Goal: Information Seeking & Learning: Learn about a topic

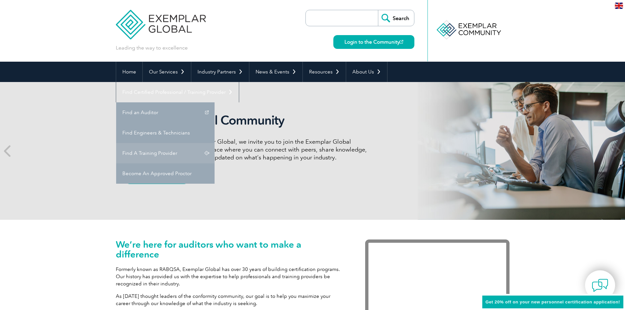
click at [214, 143] on link "Find A Training Provider" at bounding box center [165, 153] width 98 height 20
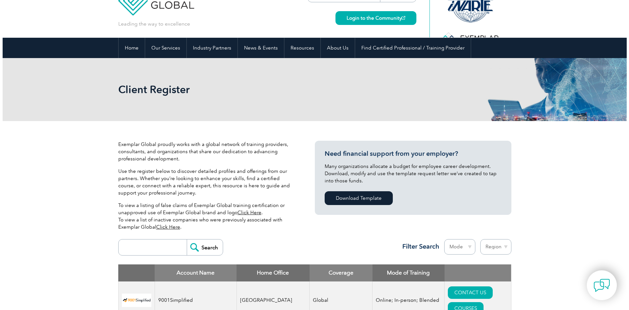
scroll to position [131, 0]
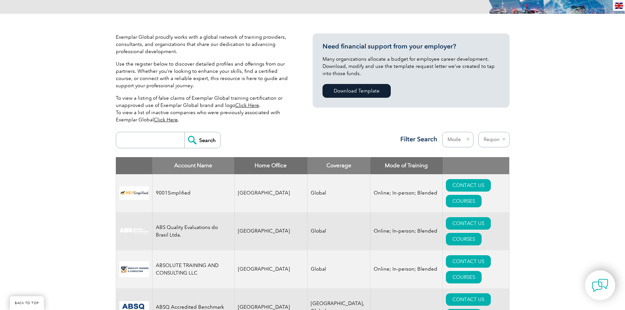
click at [160, 135] on input "search" at bounding box center [151, 140] width 65 height 16
click at [481, 271] on link "COURSES" at bounding box center [464, 277] width 36 height 12
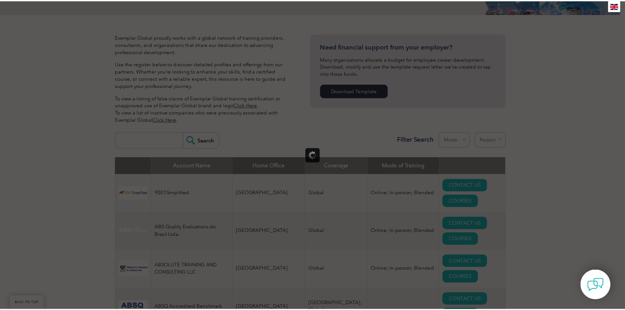
scroll to position [0, 0]
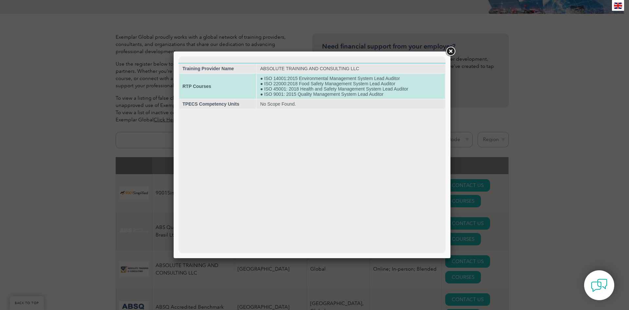
click at [324, 95] on td "● ISO 14001:2015 Environmental Management System Lead Auditor ● ISO 22000:2018 …" at bounding box center [351, 86] width 188 height 25
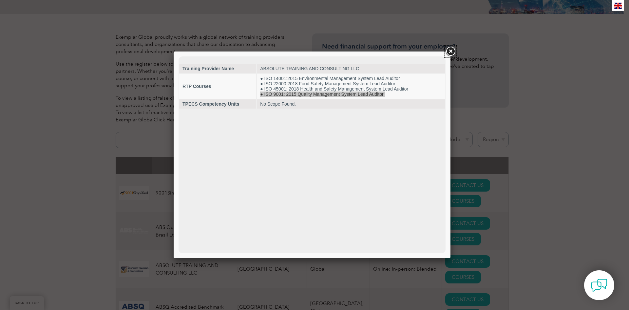
click at [449, 51] on link at bounding box center [451, 52] width 12 height 12
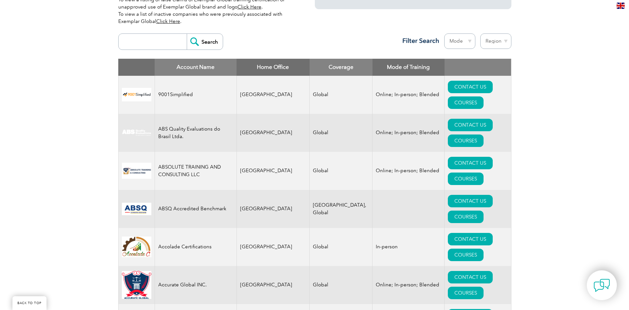
scroll to position [262, 0]
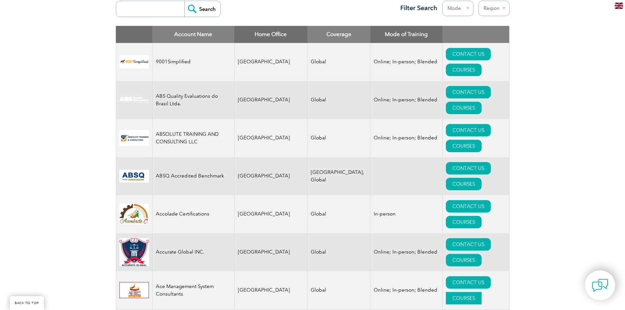
click at [481, 292] on link "COURSES" at bounding box center [464, 298] width 36 height 12
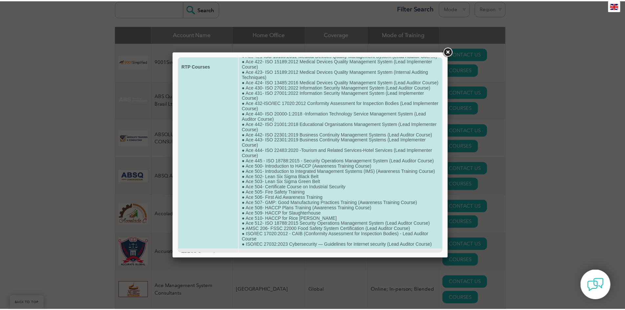
scroll to position [218, 0]
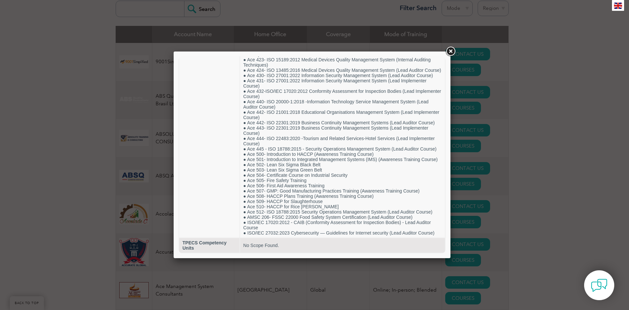
click at [97, 169] on div at bounding box center [314, 155] width 629 height 310
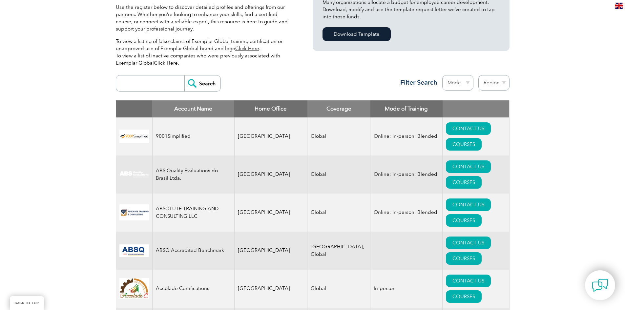
scroll to position [164, 0]
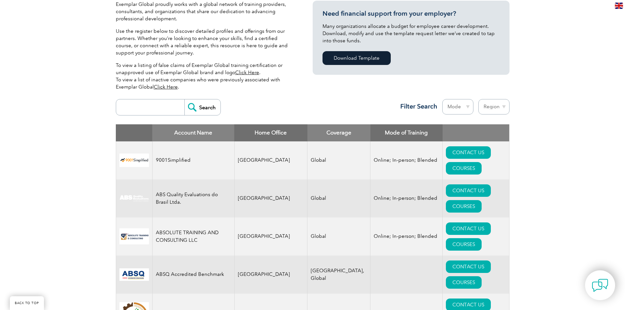
click at [142, 114] on input "search" at bounding box center [151, 107] width 65 height 16
type input "india"
click at [184, 99] on input "Search" at bounding box center [202, 107] width 36 height 16
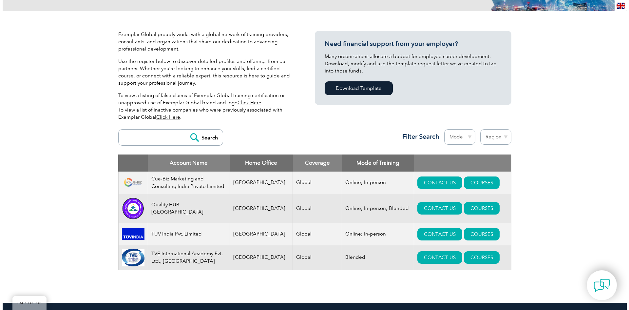
scroll to position [167, 0]
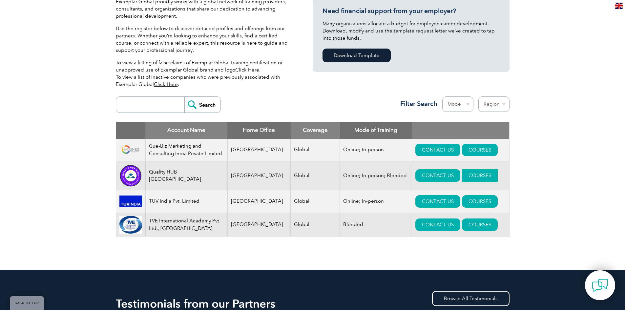
click at [470, 172] on link "COURSES" at bounding box center [480, 175] width 36 height 12
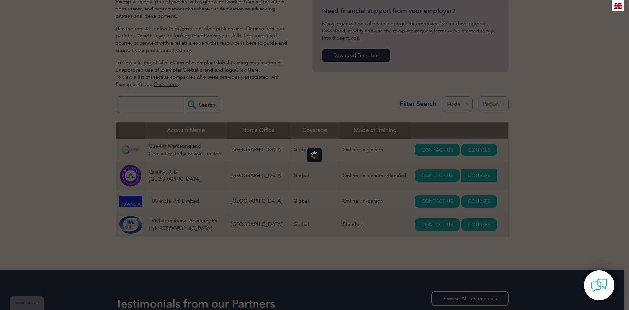
scroll to position [0, 0]
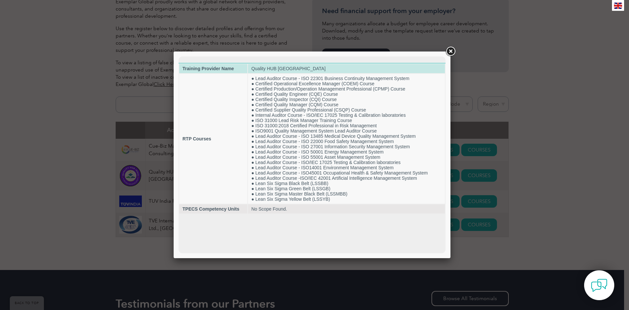
click at [272, 68] on td "Quality HUB India" at bounding box center [346, 68] width 197 height 9
copy tbody "Quality HUB India"
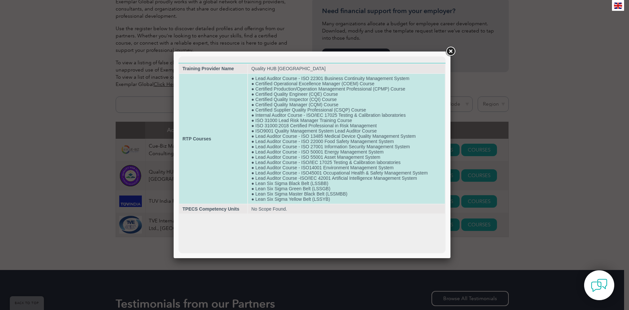
click at [292, 131] on td "● Lead Auditor Course - ISO 22301 Business Continuity Management System ● Certi…" at bounding box center [346, 139] width 197 height 130
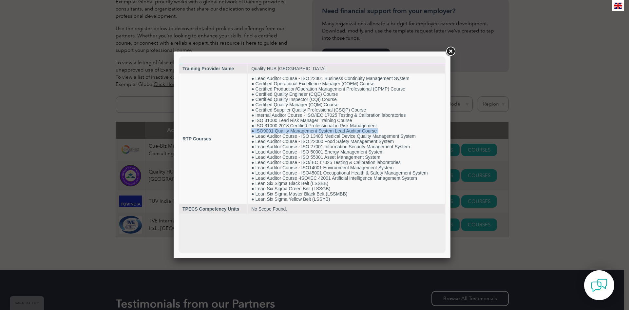
copy td "● ISO9001 Quality Management System Lead Auditor Course"
drag, startPoint x: 86, startPoint y: 126, endPoint x: 90, endPoint y: 153, distance: 27.8
click at [86, 125] on div at bounding box center [314, 155] width 629 height 310
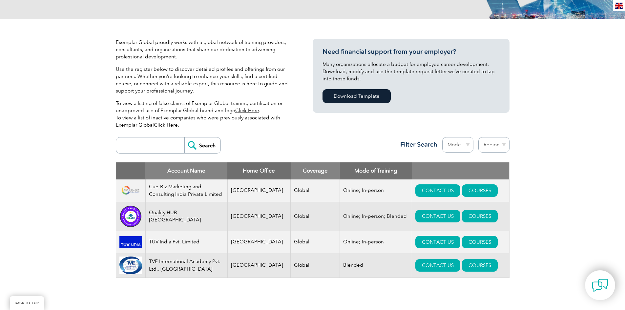
scroll to position [131, 0]
